Goal: Task Accomplishment & Management: Use online tool/utility

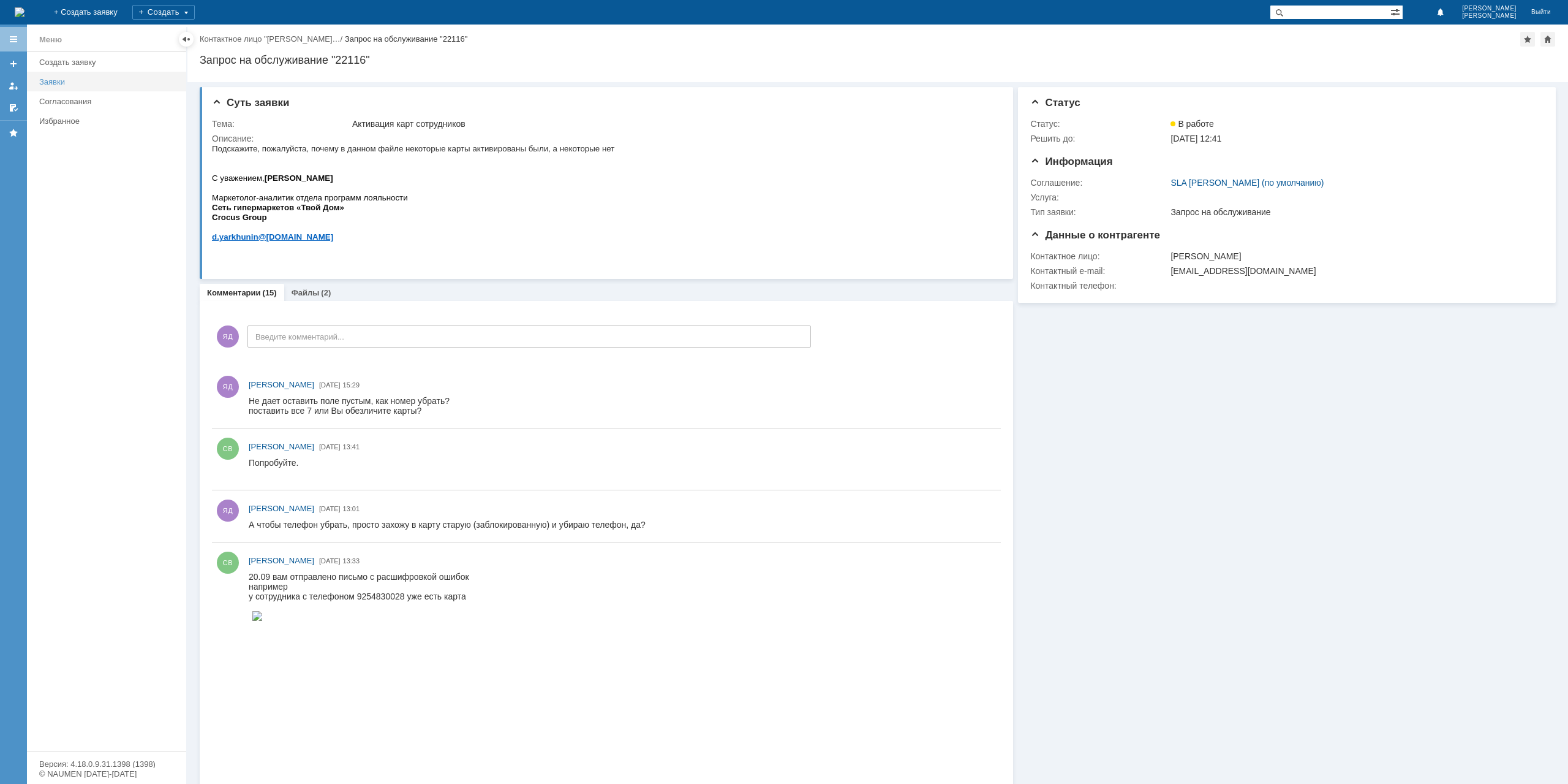
click at [53, 80] on div "Заявки" at bounding box center [109, 82] width 140 height 9
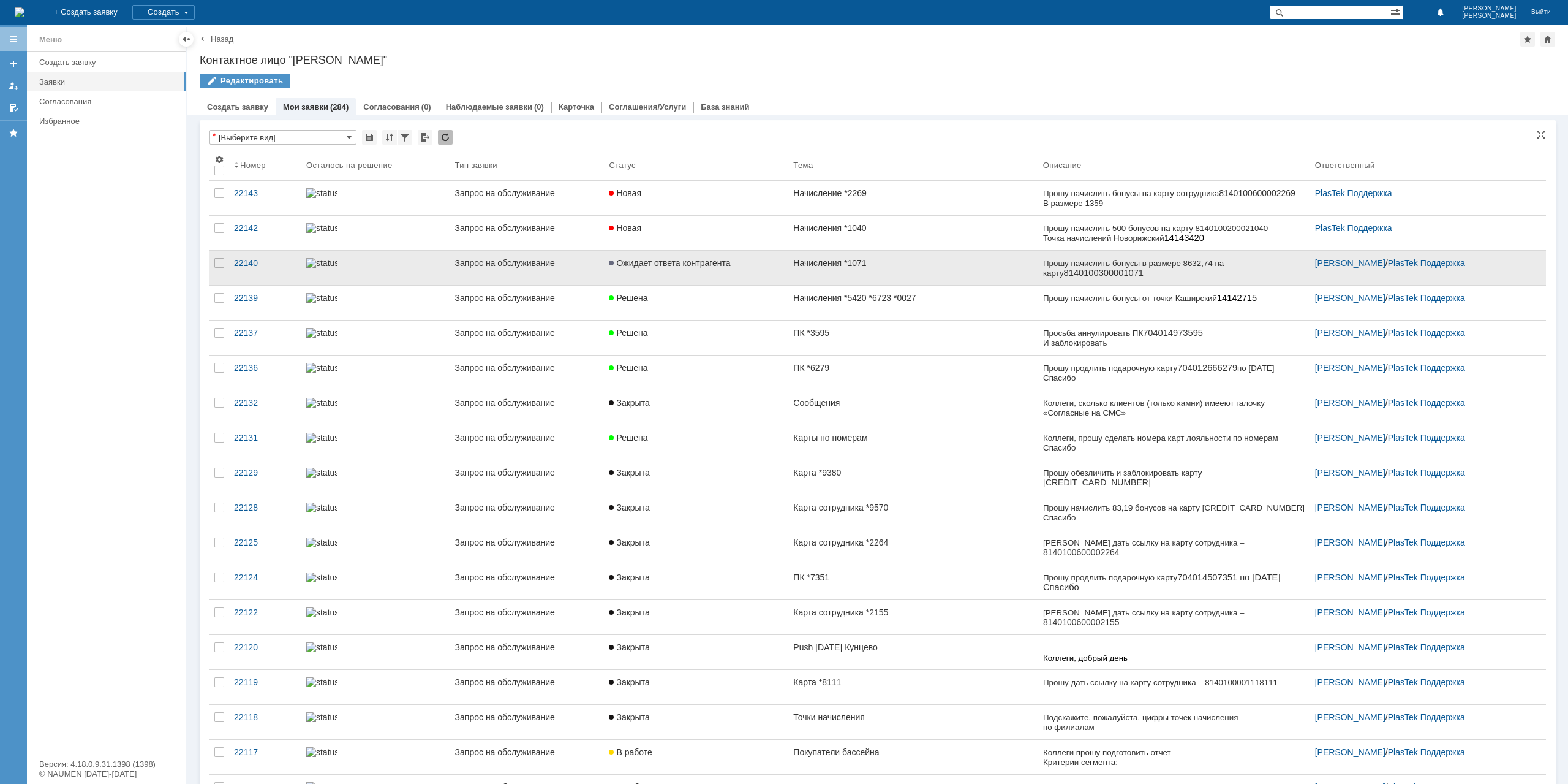
click at [831, 270] on link "Начисления *1071" at bounding box center [913, 268] width 249 height 34
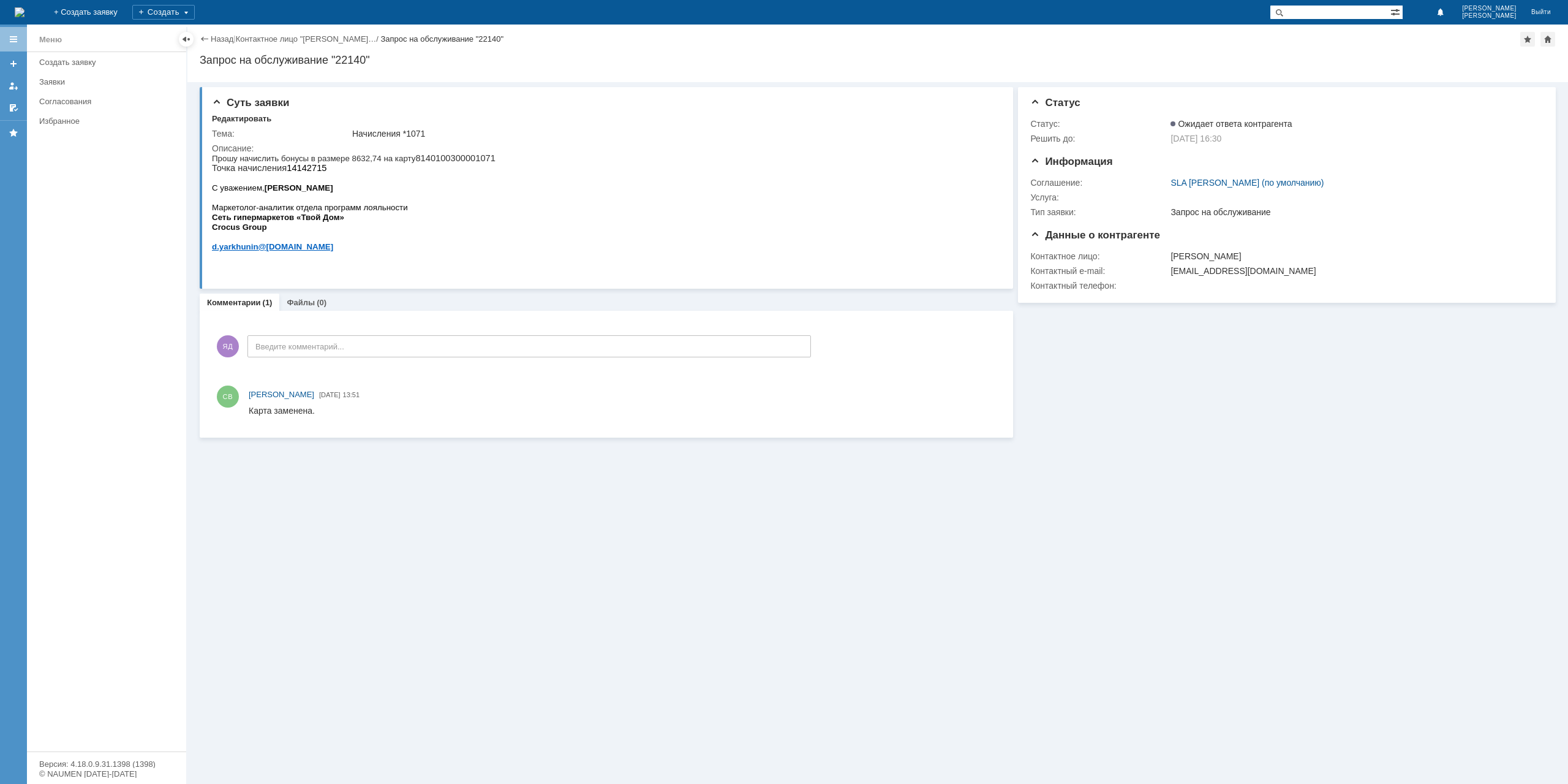
click at [476, 157] on p "Прошу начислить бонусы в размере 8632,74 на карту 8140100300001071 Точка начисл…" at bounding box center [354, 163] width 284 height 19
copy p "8140100300001071"
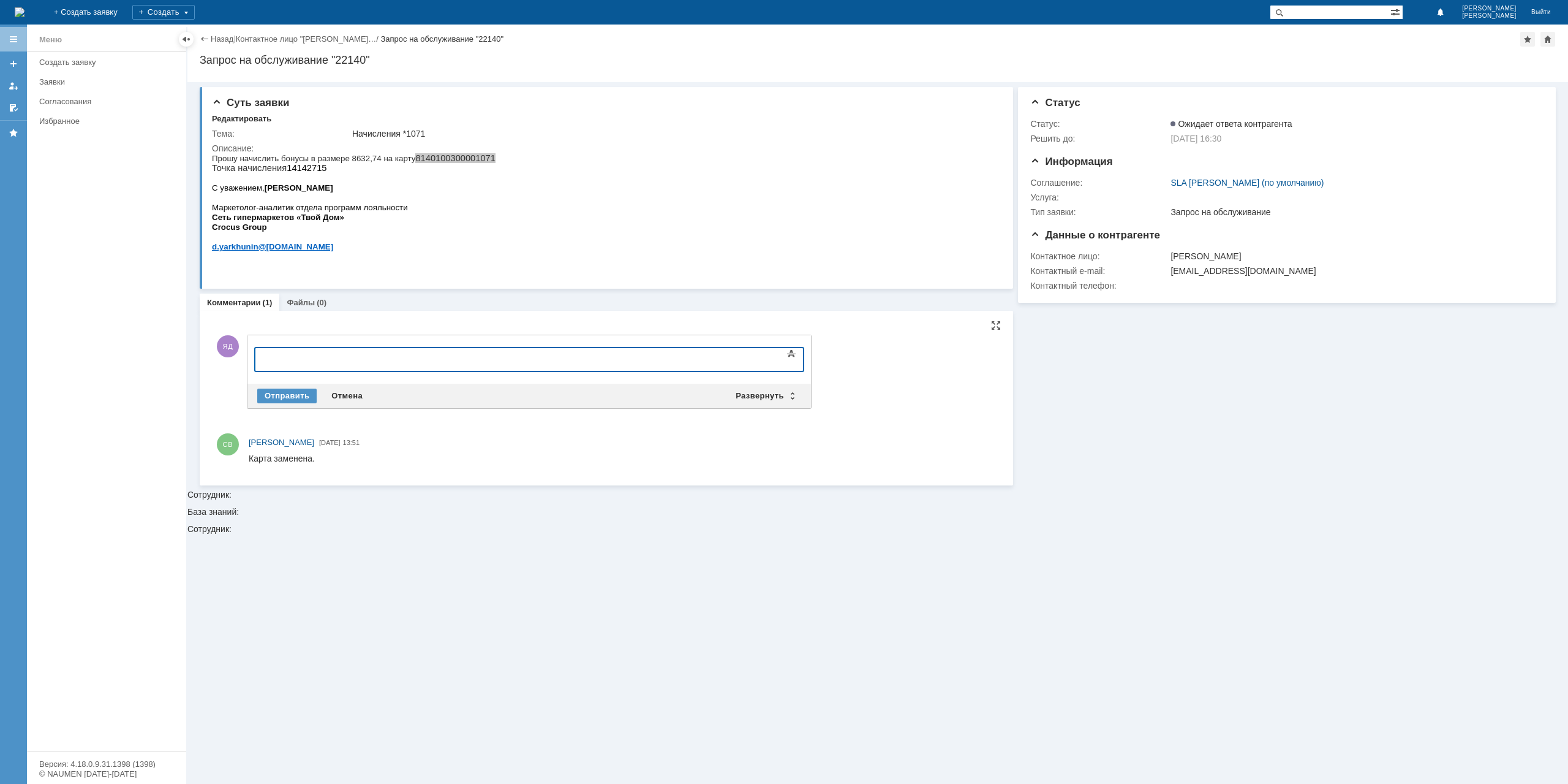
click at [299, 357] on div at bounding box center [354, 358] width 174 height 10
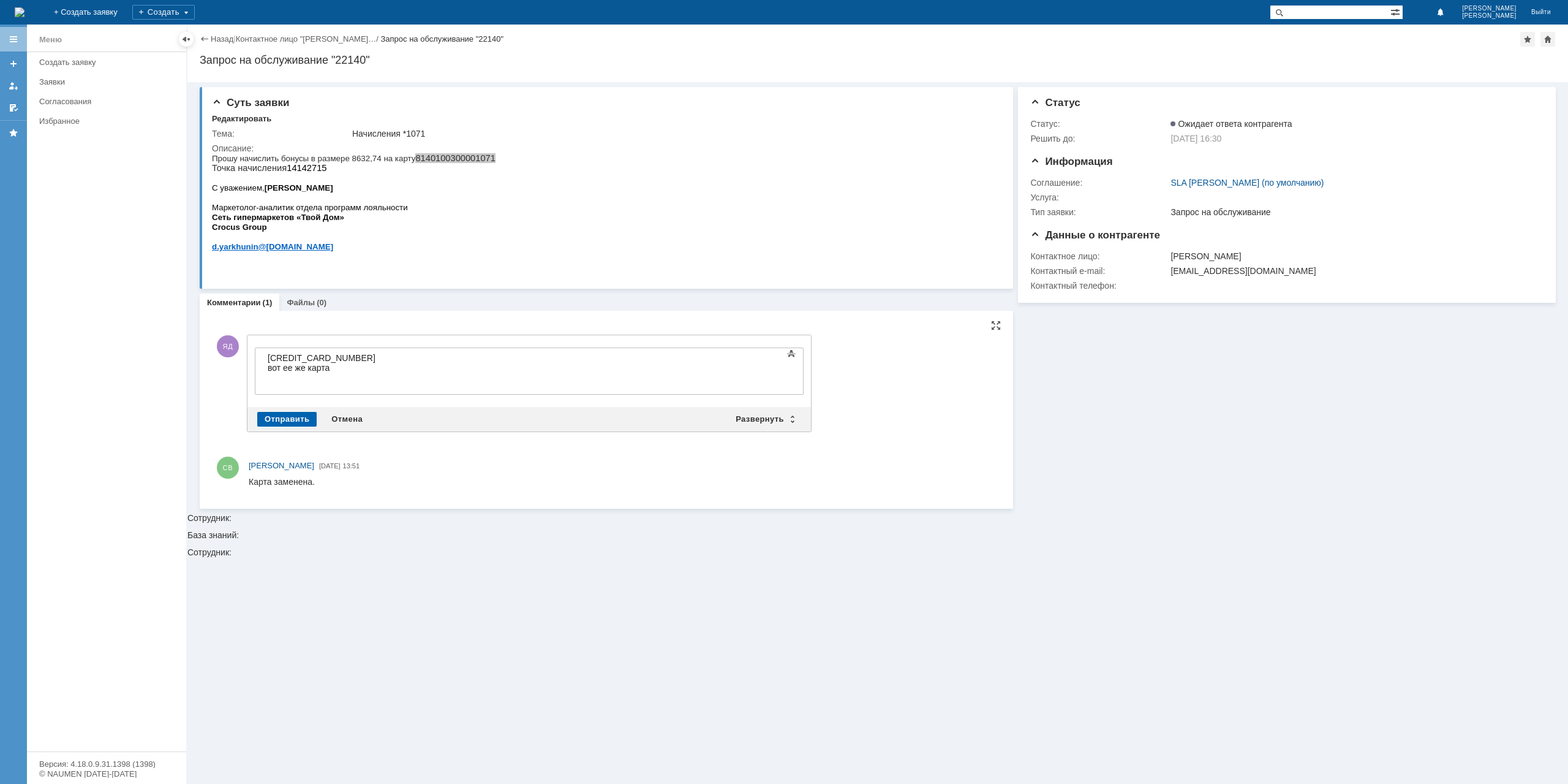
click at [296, 420] on div "Отправить" at bounding box center [287, 419] width 59 height 15
